Goal: Task Accomplishment & Management: Manage account settings

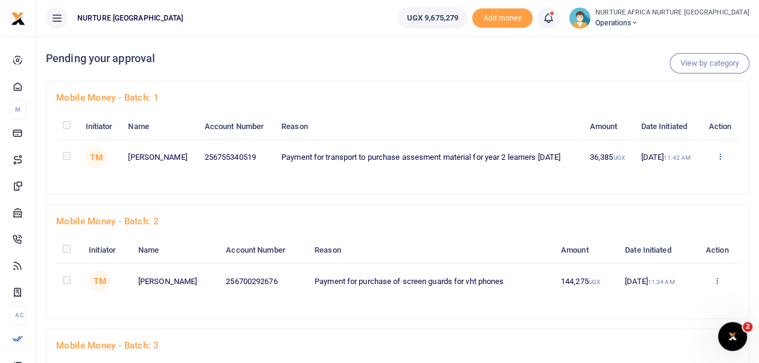
click at [720, 158] on icon at bounding box center [720, 156] width 8 height 8
click at [662, 175] on link "Approve" at bounding box center [675, 176] width 95 height 17
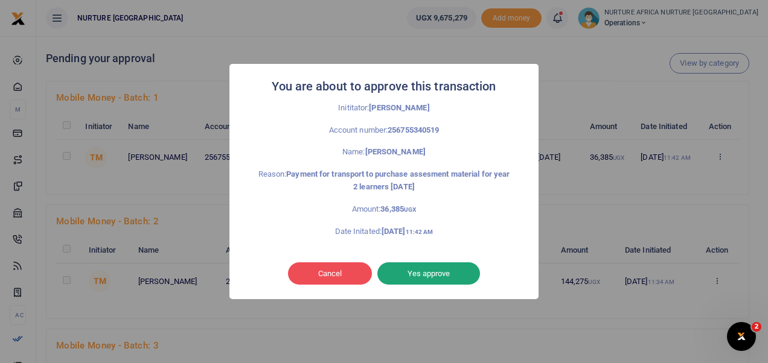
click at [419, 273] on button "Yes approve" at bounding box center [428, 274] width 103 height 23
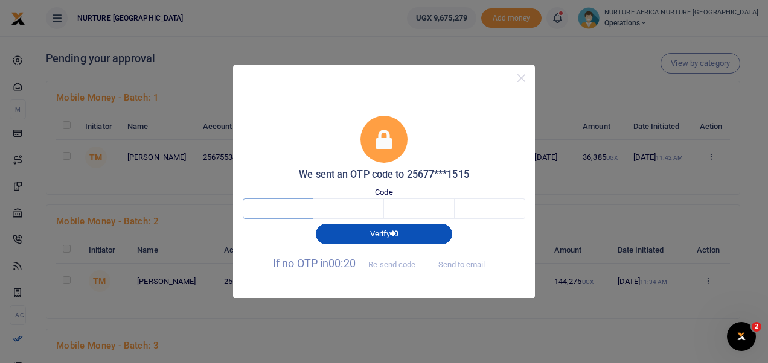
click at [293, 201] on input "text" at bounding box center [278, 209] width 71 height 21
type input "2"
type input "1"
type input "6"
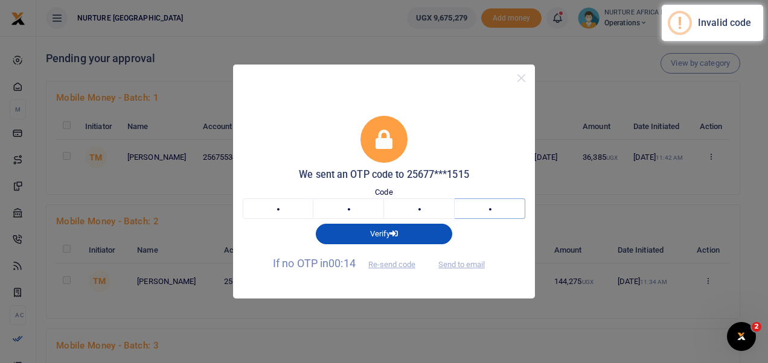
type input "6"
click at [254, 206] on input "2" at bounding box center [278, 209] width 71 height 21
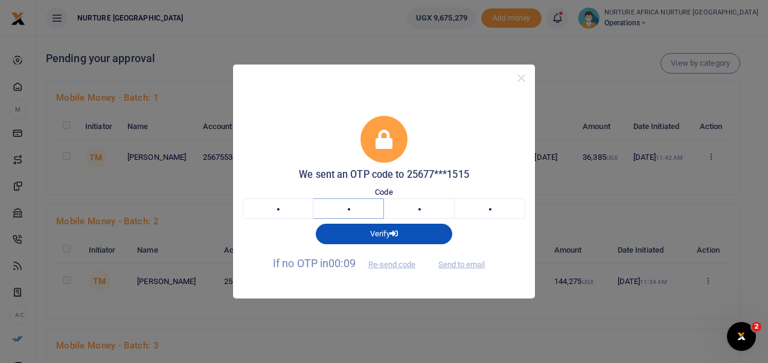
type input "3"
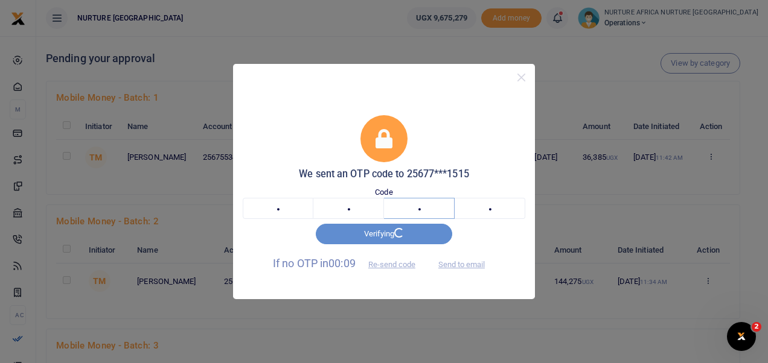
type input "1"
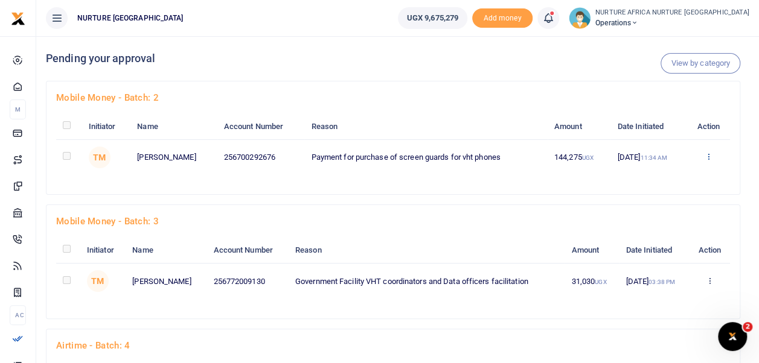
click at [709, 153] on icon at bounding box center [708, 156] width 8 height 8
click at [700, 178] on link "Approve" at bounding box center [664, 176] width 95 height 17
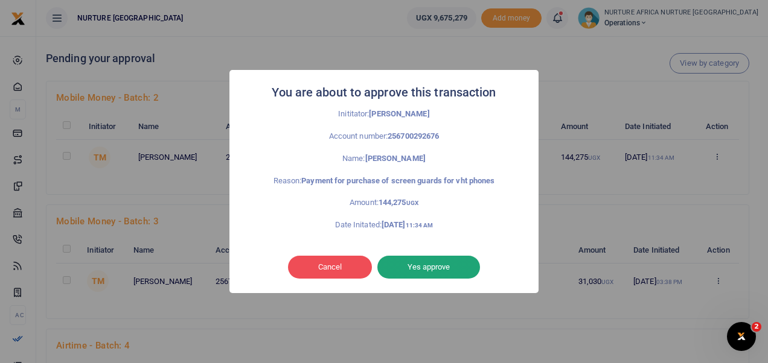
click at [470, 273] on button "Yes approve" at bounding box center [428, 267] width 103 height 23
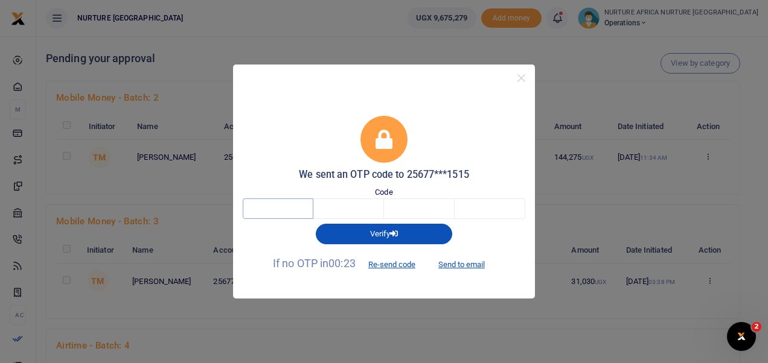
click at [276, 213] on input "text" at bounding box center [278, 209] width 71 height 21
type input "5"
type input "6"
type input "7"
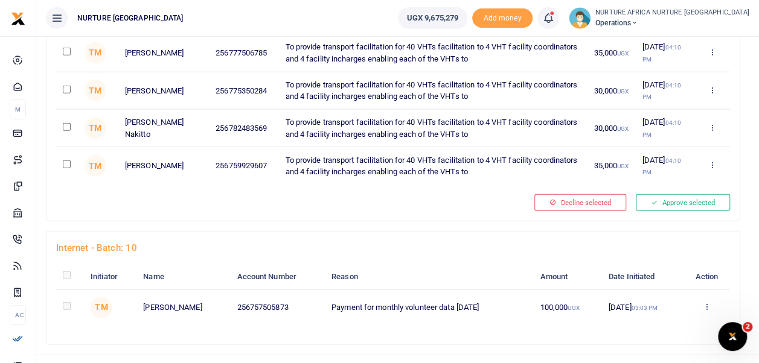
scroll to position [1569, 0]
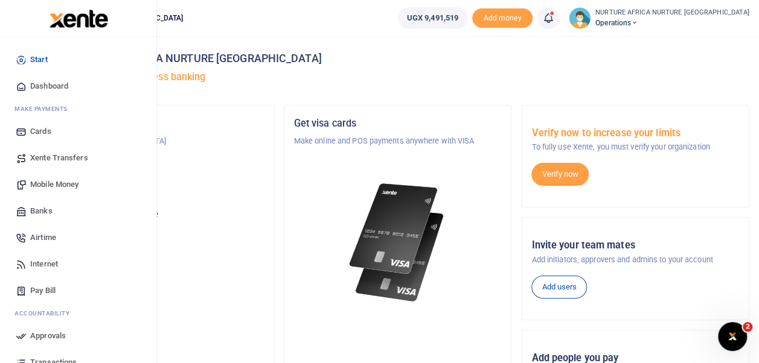
click at [31, 358] on span "Transactions" at bounding box center [53, 363] width 46 height 12
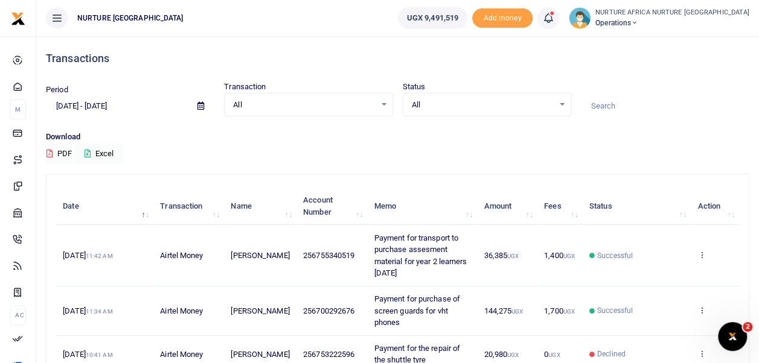
click at [565, 105] on div "All Select an option..." at bounding box center [486, 104] width 167 height 13
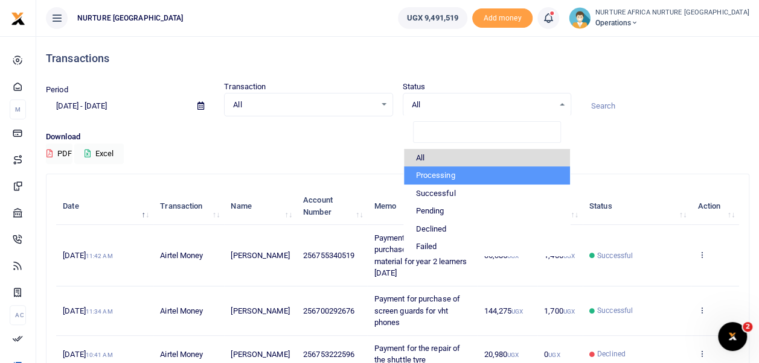
click at [443, 173] on li "Processing" at bounding box center [487, 176] width 166 height 18
select select "PROCESSING"
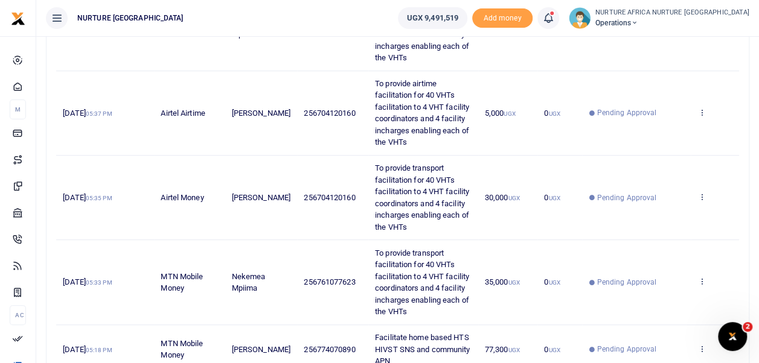
scroll to position [279, 0]
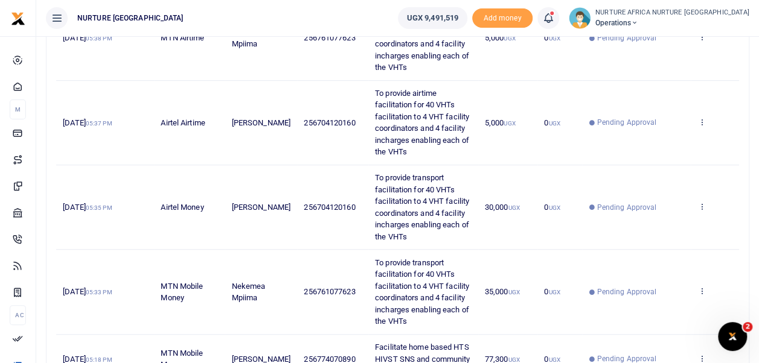
click at [554, 23] on icon at bounding box center [548, 17] width 12 height 13
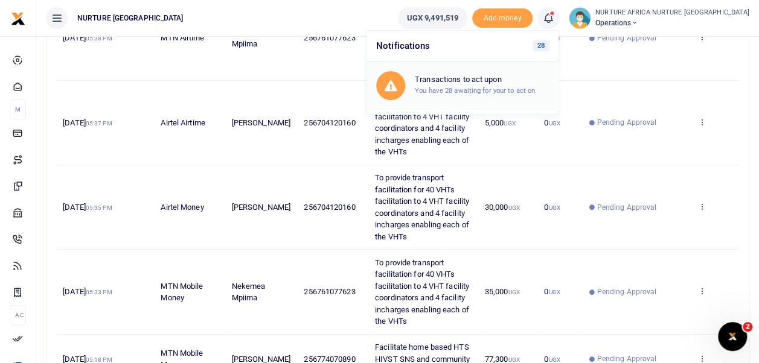
click at [532, 82] on h6 "Transactions to act upon" at bounding box center [482, 80] width 134 height 10
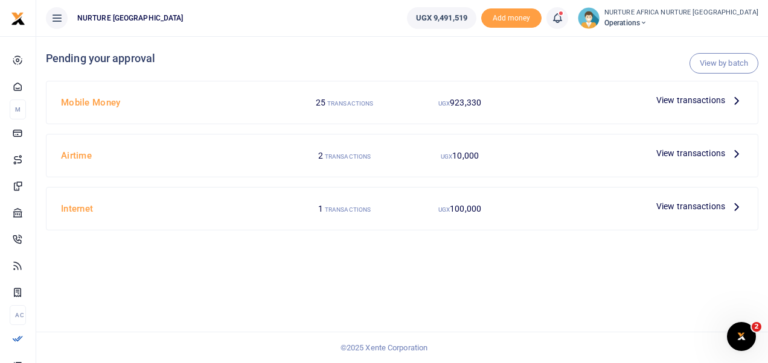
click at [698, 97] on span "View transactions" at bounding box center [690, 100] width 69 height 13
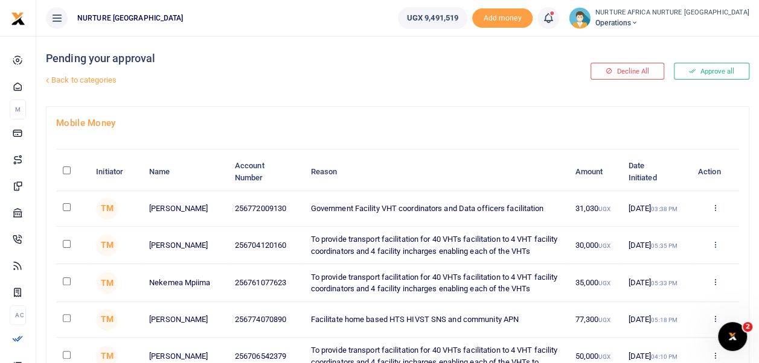
click at [100, 81] on link "Back to categories" at bounding box center [277, 80] width 468 height 21
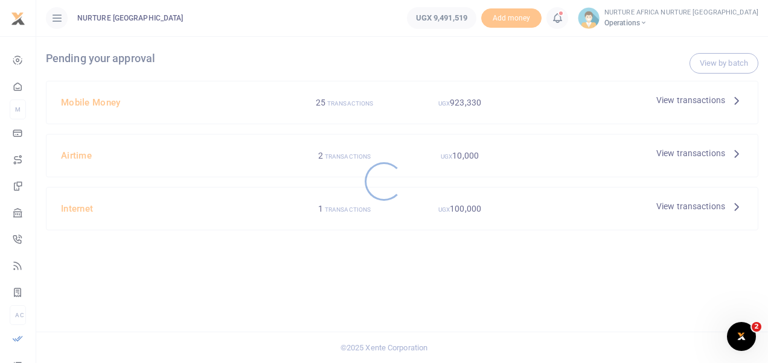
click at [729, 57] on div at bounding box center [384, 181] width 768 height 363
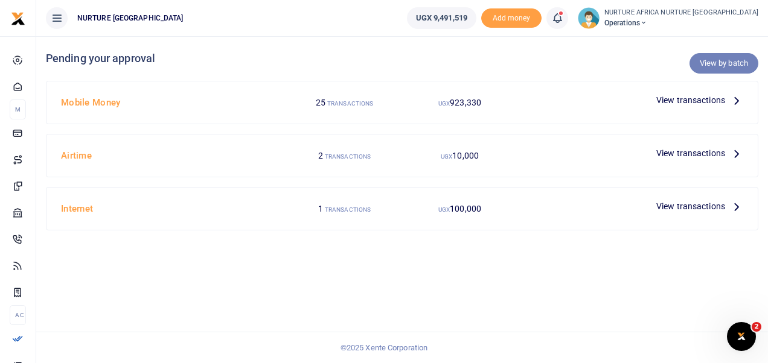
click at [730, 71] on link "View by batch" at bounding box center [723, 63] width 69 height 21
